Goal: Find specific page/section: Find specific page/section

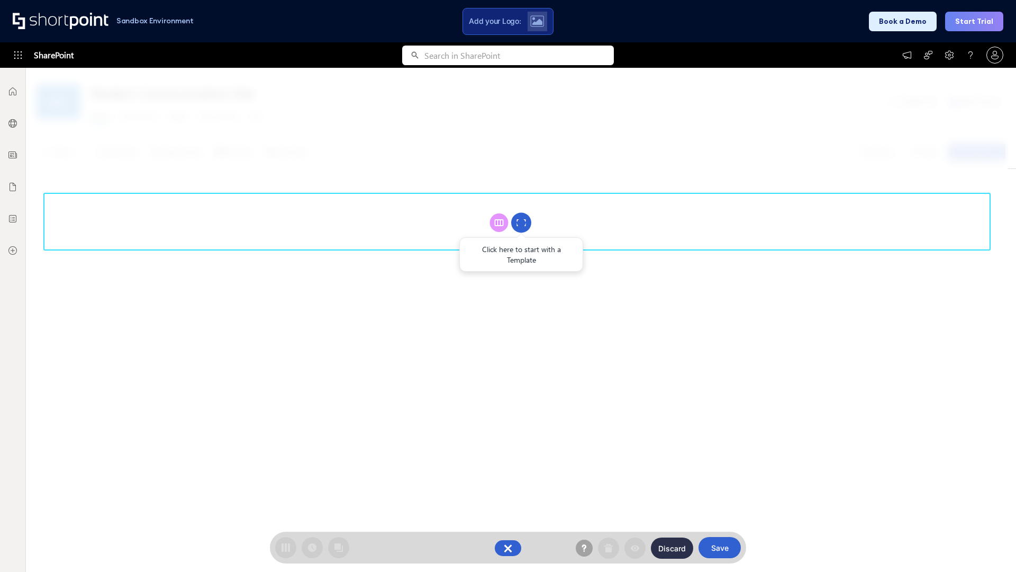
click at [521, 222] on circle at bounding box center [521, 223] width 20 height 20
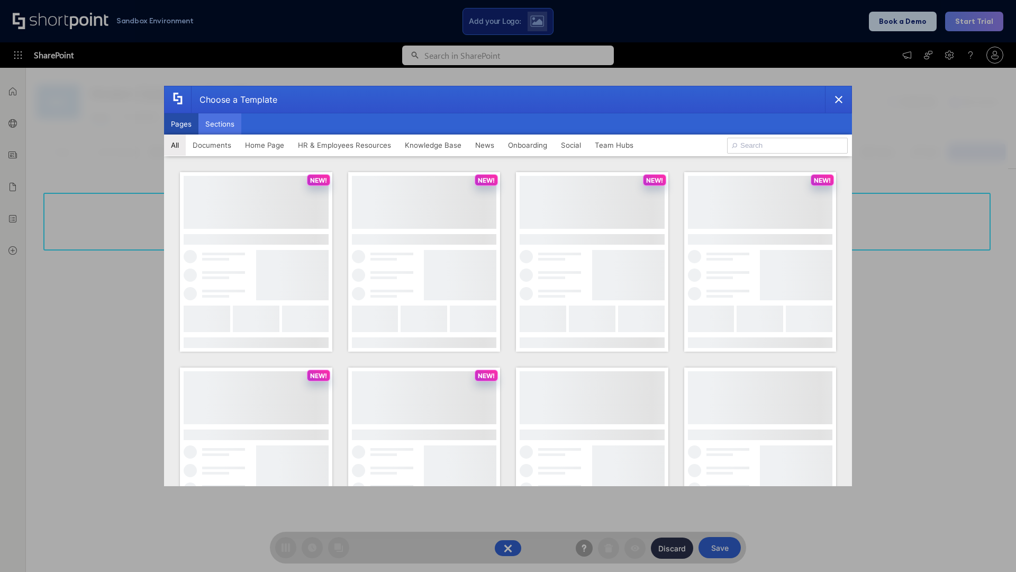
click at [220, 124] on button "Sections" at bounding box center [219, 123] width 43 height 21
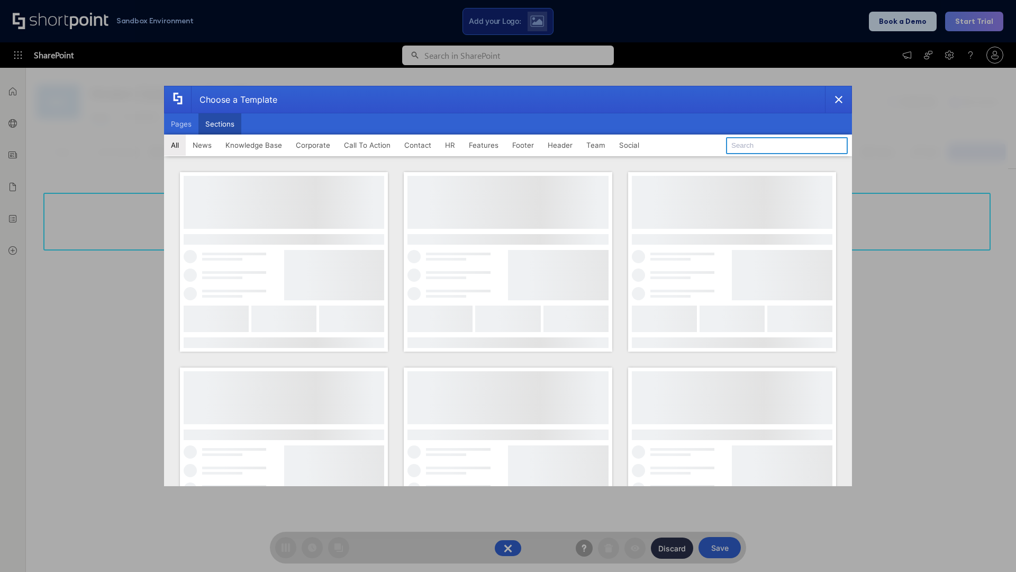
type input "Service Block 2"
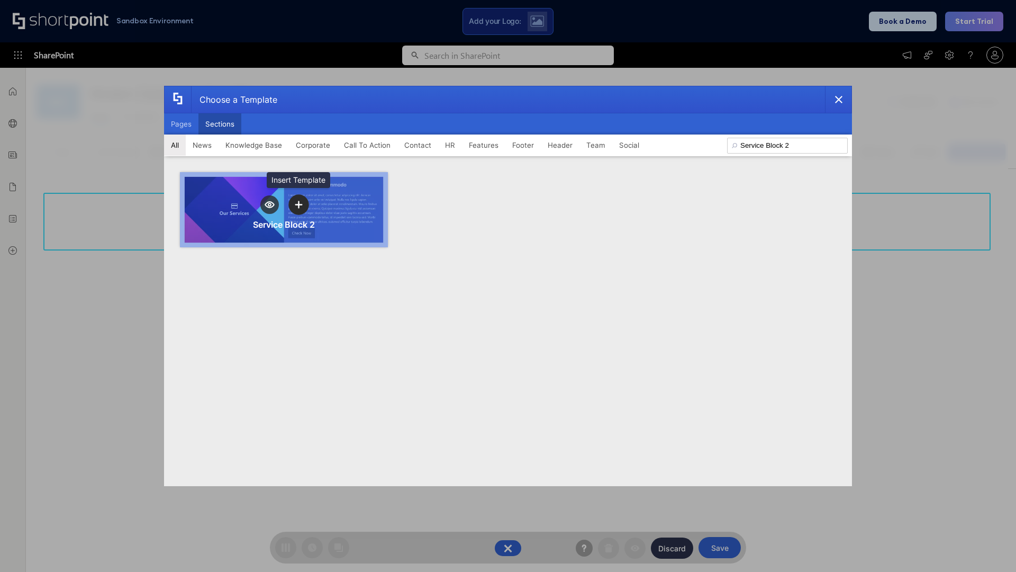
click at [298, 204] on icon "template selector" at bounding box center [298, 204] width 7 height 7
